Goal: Check status: Check status

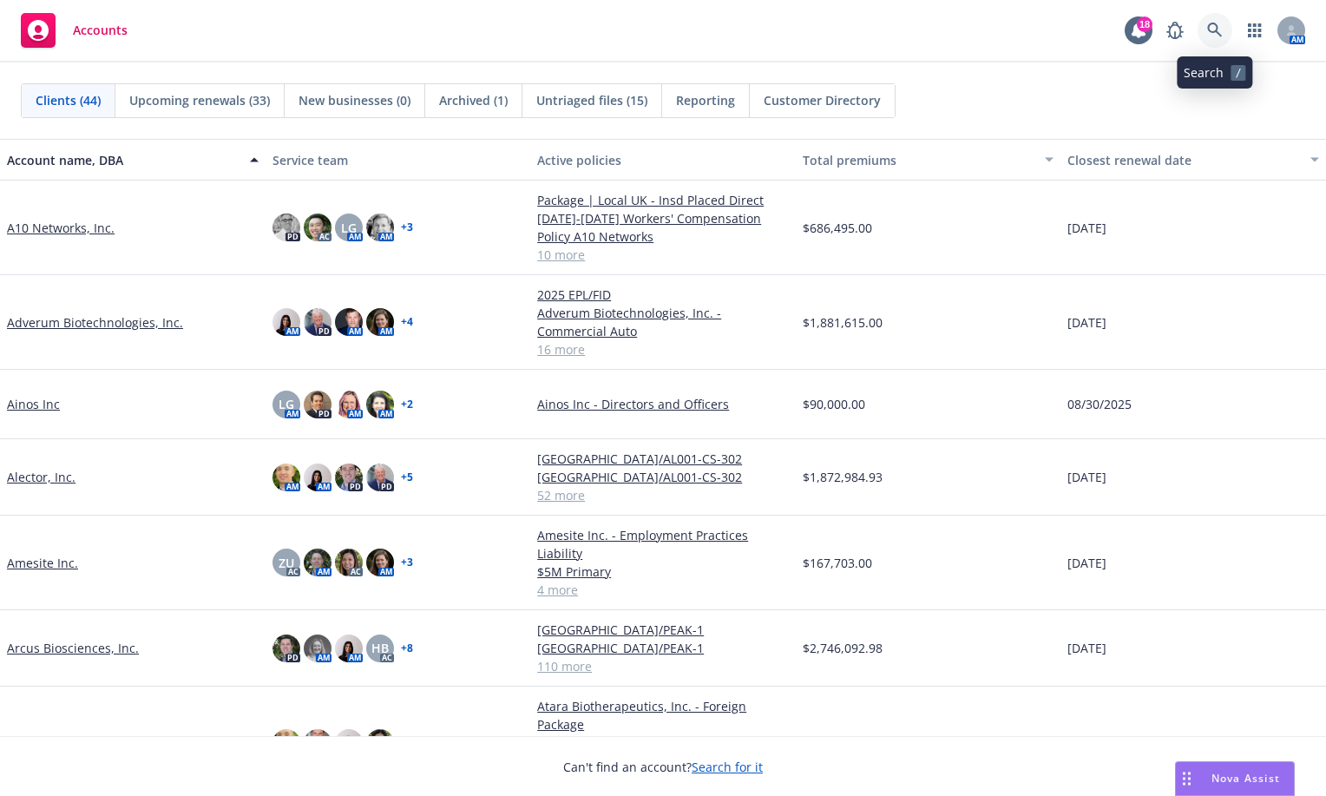
click at [1218, 32] on icon at bounding box center [1214, 30] width 15 height 15
drag, startPoint x: 107, startPoint y: 782, endPoint x: 16, endPoint y: 744, distance: 98.0
click at [107, 782] on div "Can't find an account? Search for it" at bounding box center [663, 766] width 1326 height 61
click at [1211, 25] on icon at bounding box center [1215, 31] width 16 height 16
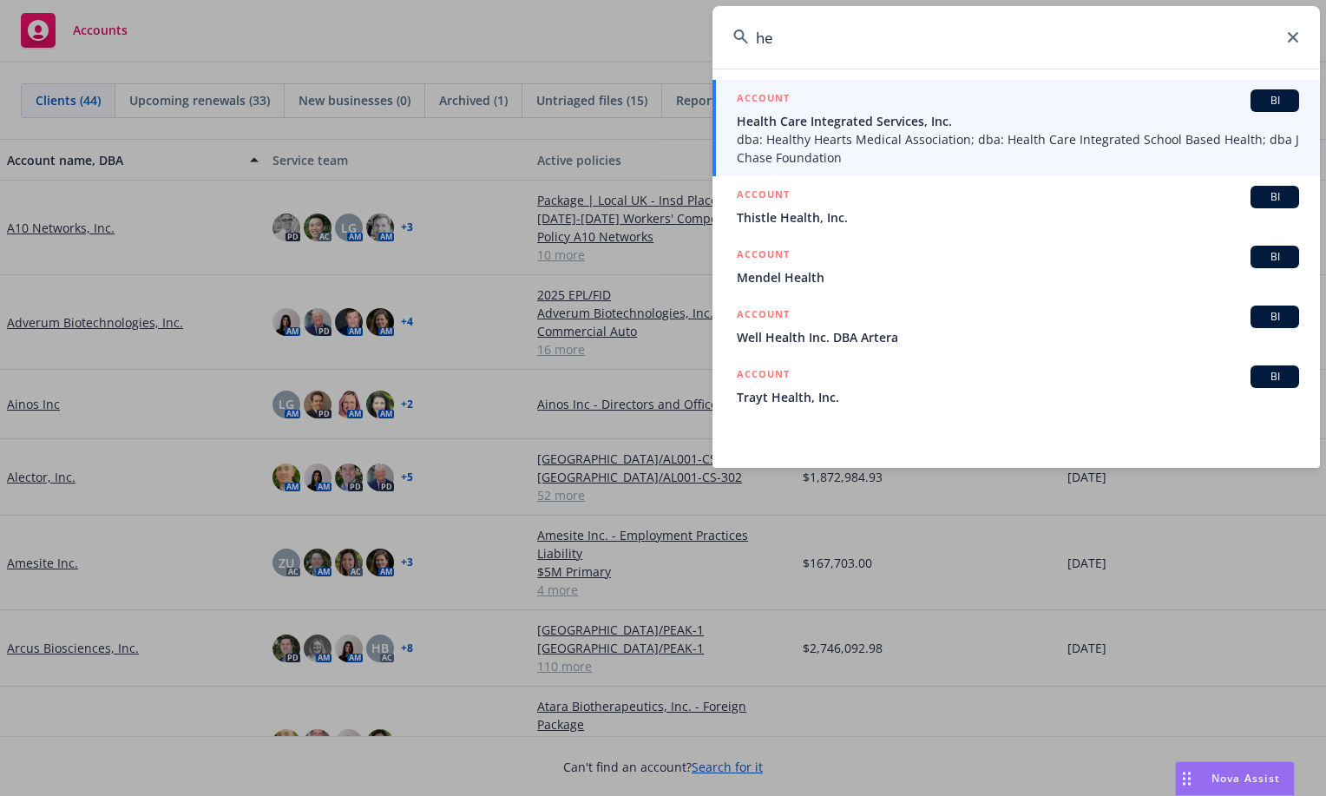
type input "h"
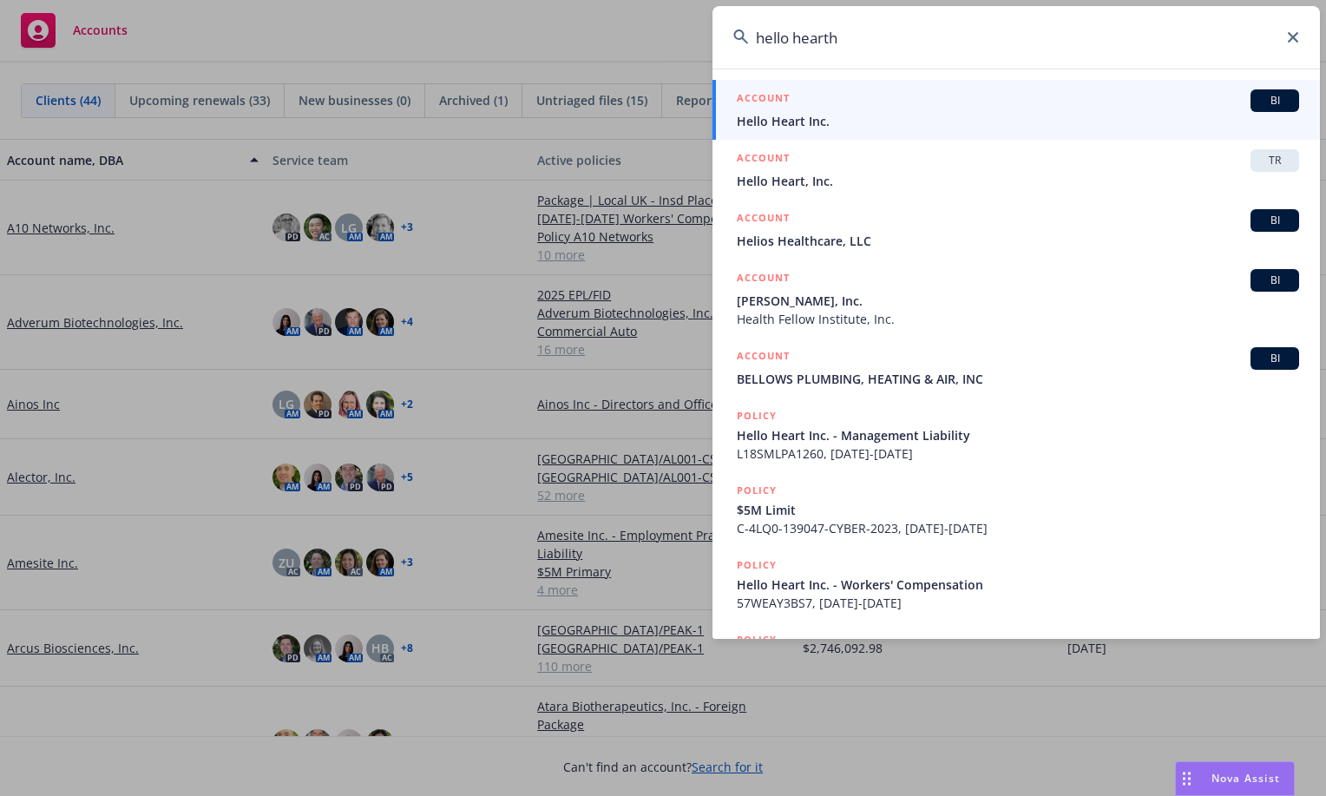
type input "hello hearth"
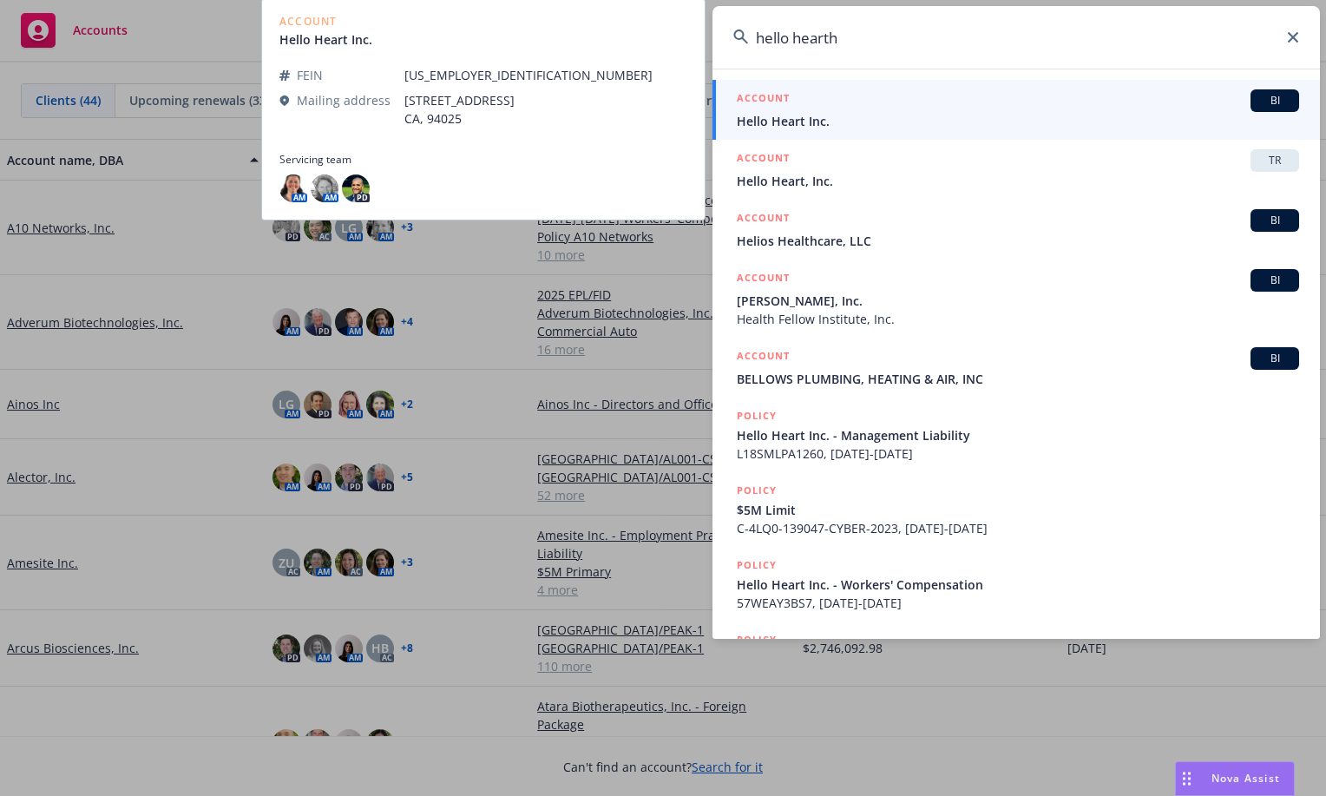
click at [785, 115] on span "Hello Heart Inc." at bounding box center [1018, 121] width 562 height 18
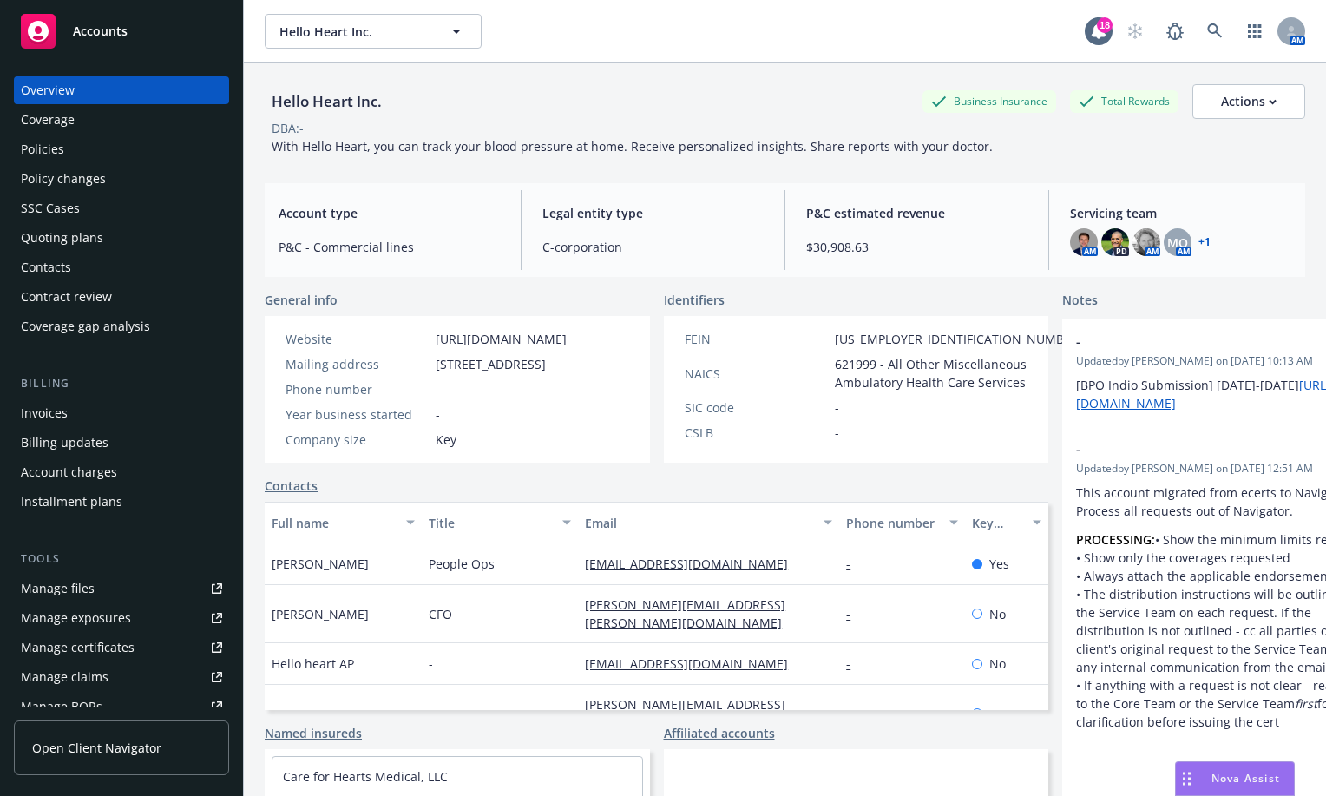
click at [76, 239] on div "Quoting plans" at bounding box center [62, 238] width 82 height 28
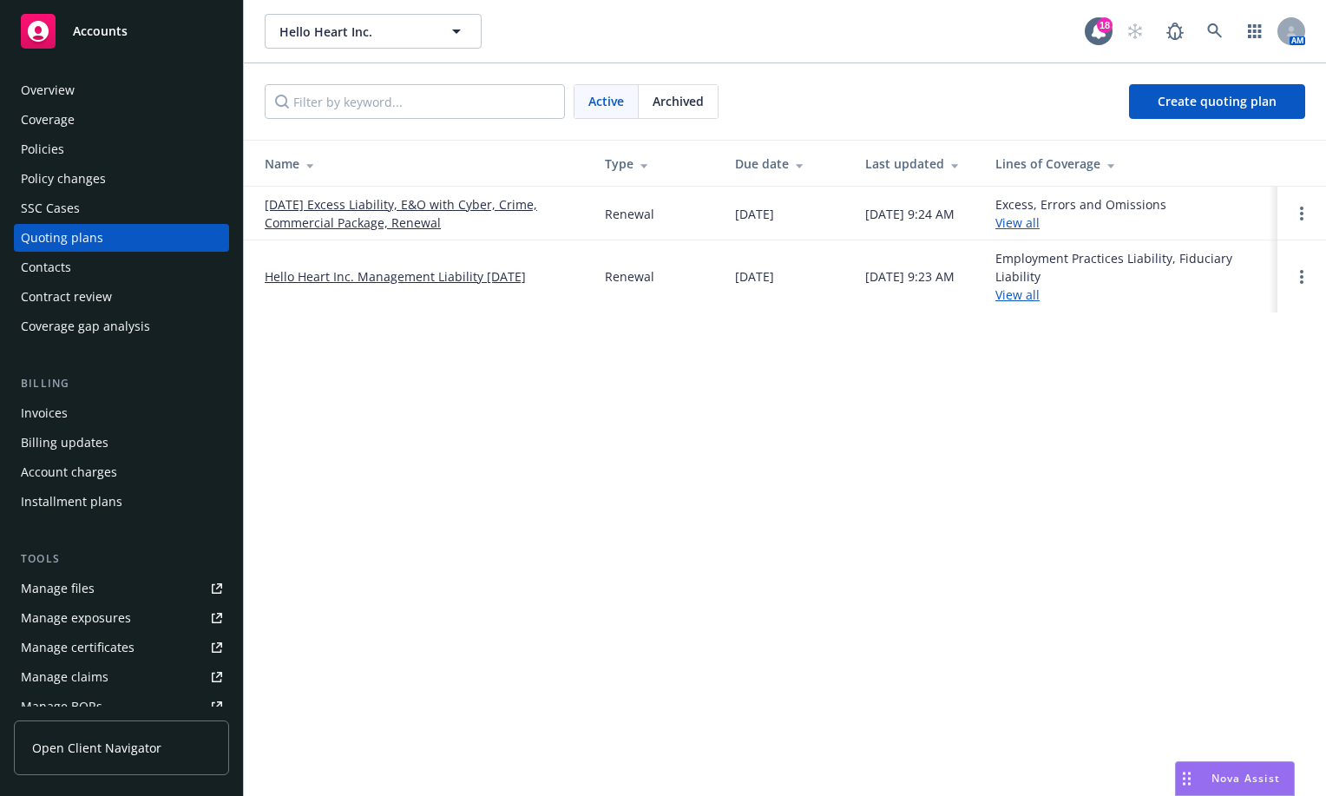
click at [365, 276] on link "Hello Heart Inc. Management Liability 11/01/2025" at bounding box center [395, 276] width 261 height 18
click at [695, 95] on span "Archived" at bounding box center [678, 101] width 51 height 18
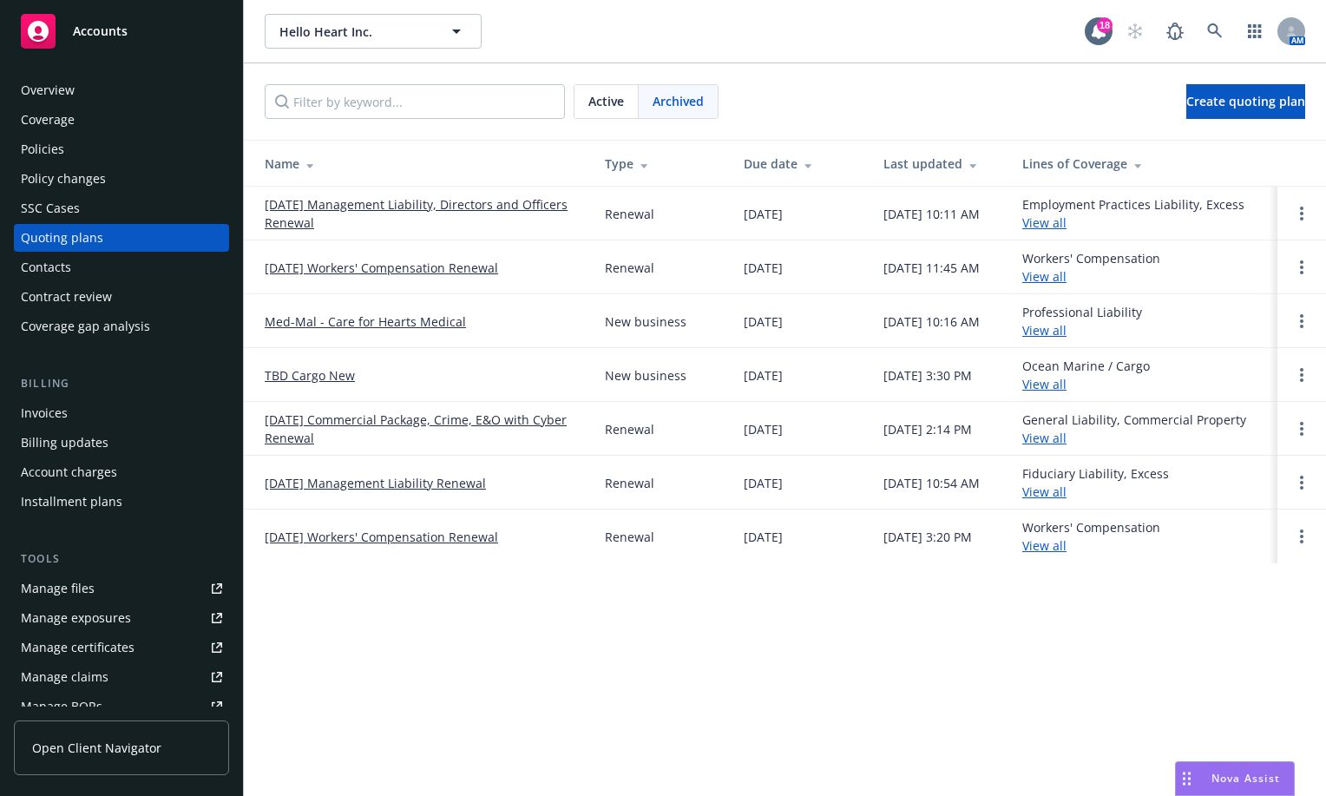
click at [422, 486] on link "[DATE] Management Liability Renewal" at bounding box center [375, 483] width 221 height 18
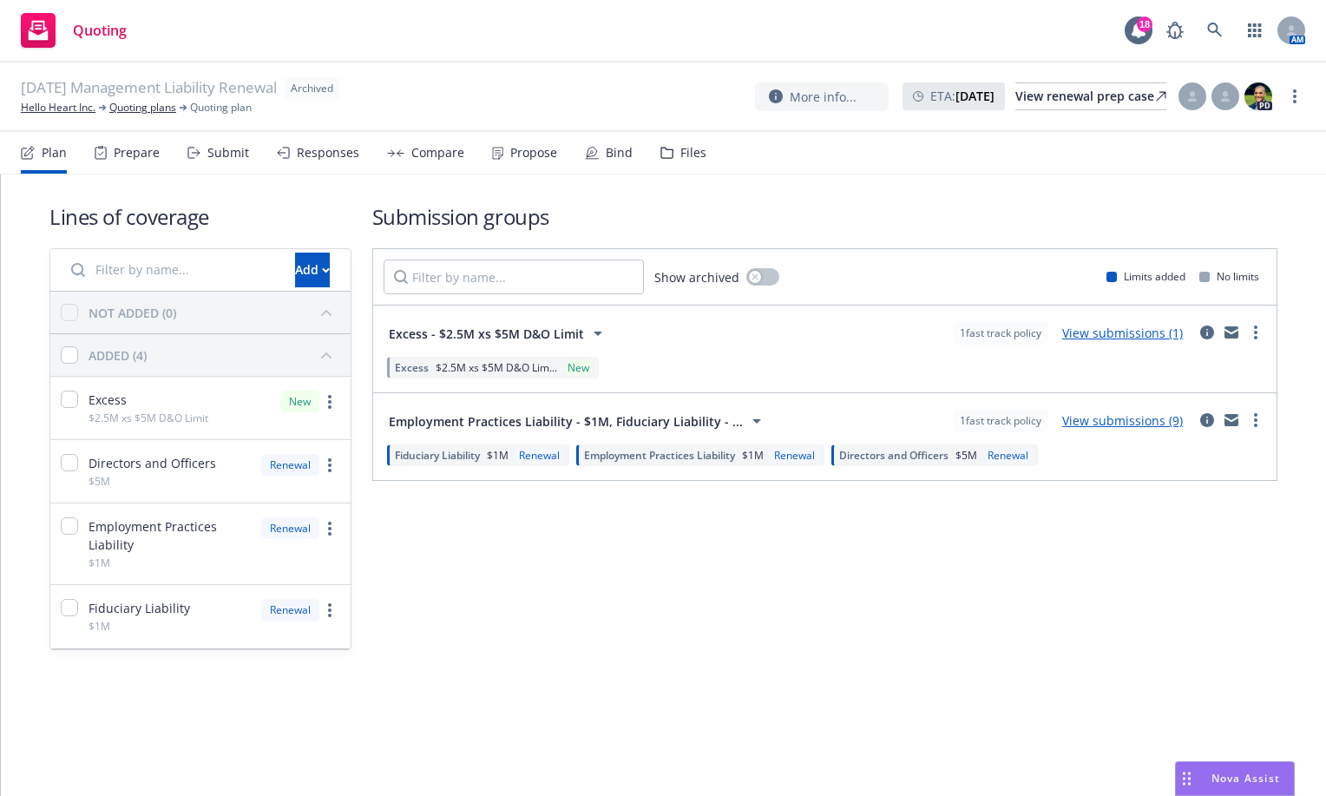
click at [1151, 414] on link "View submissions (9)" at bounding box center [1122, 420] width 121 height 16
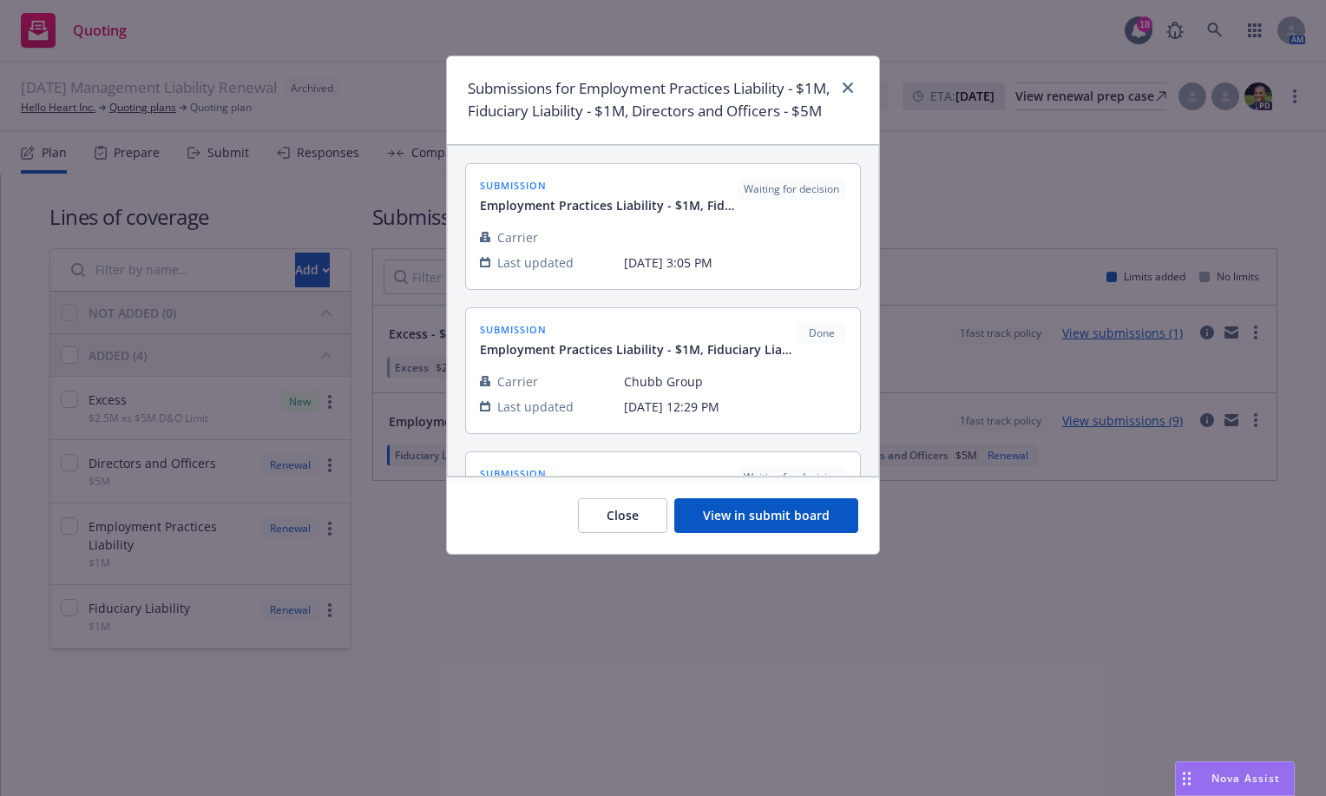
click at [733, 533] on button "View in submit board" at bounding box center [766, 515] width 184 height 35
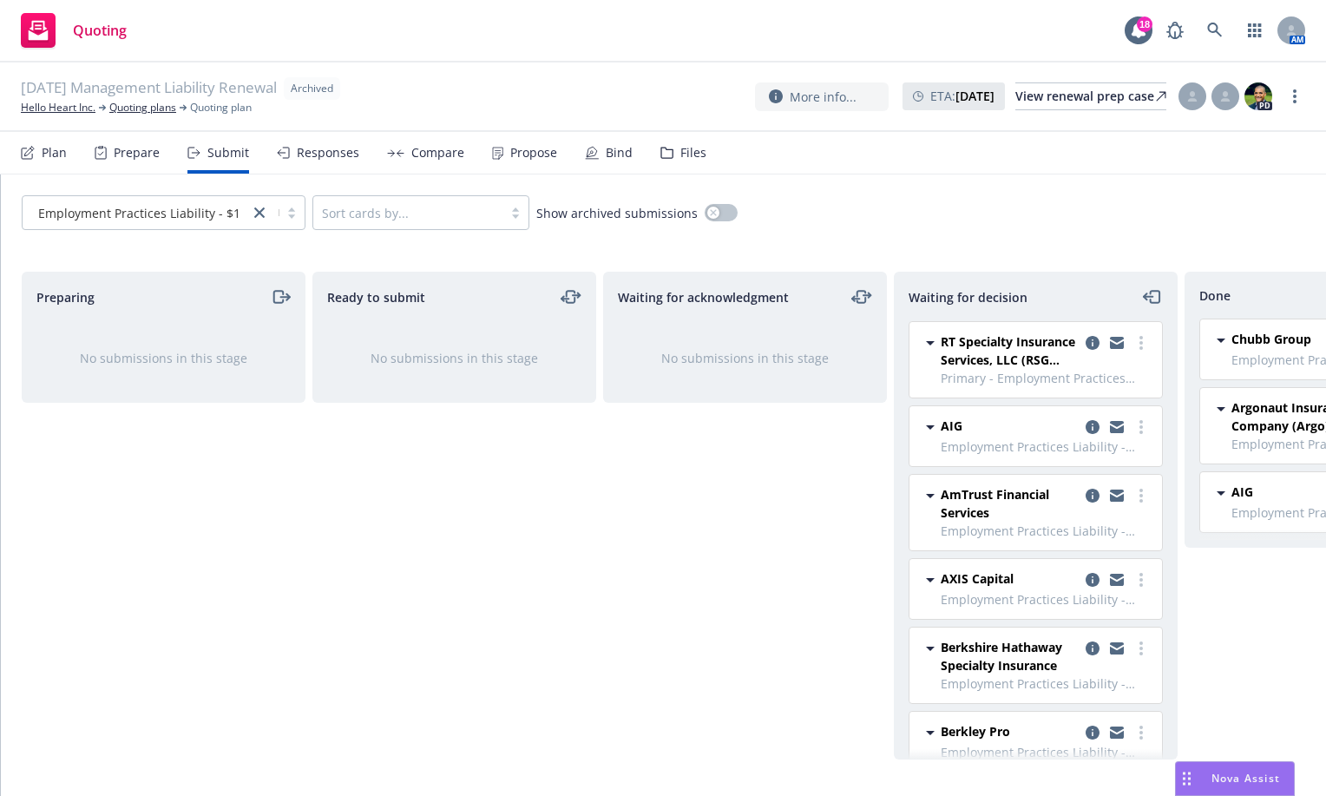
click at [734, 508] on div "Waiting for acknowledgment No submissions in this stage" at bounding box center [745, 516] width 284 height 488
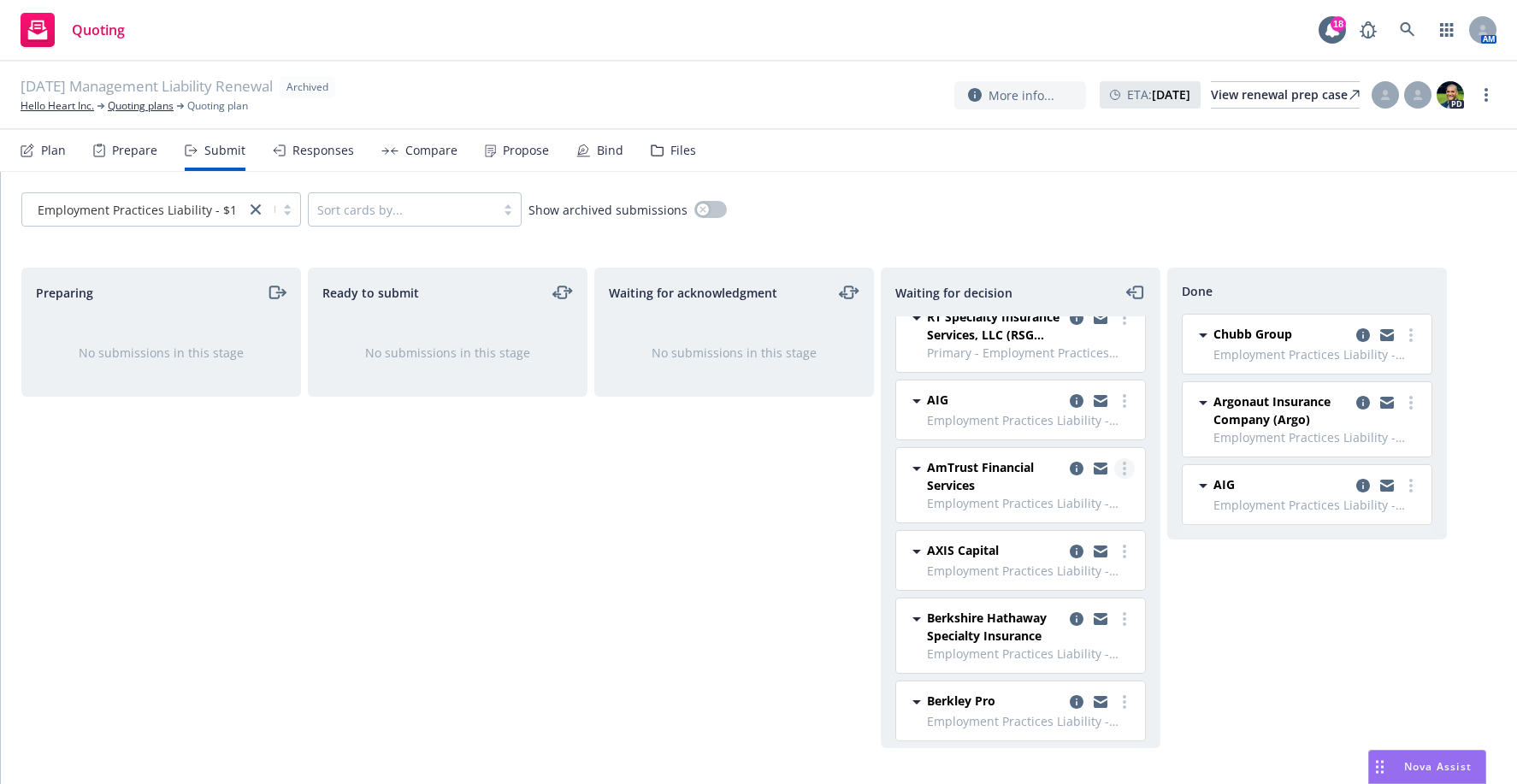
scroll to position [23, 0]
click at [580, 540] on div "Ready to submit No submissions in this stage" at bounding box center [447, 508] width 280 height 481
